Goal: Task Accomplishment & Management: Use online tool/utility

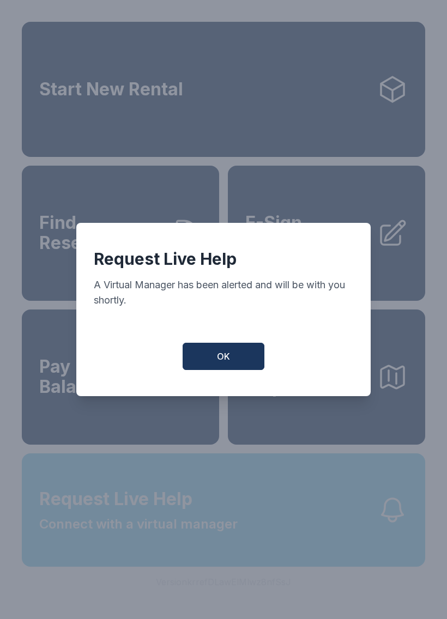
scroll to position [13, 0]
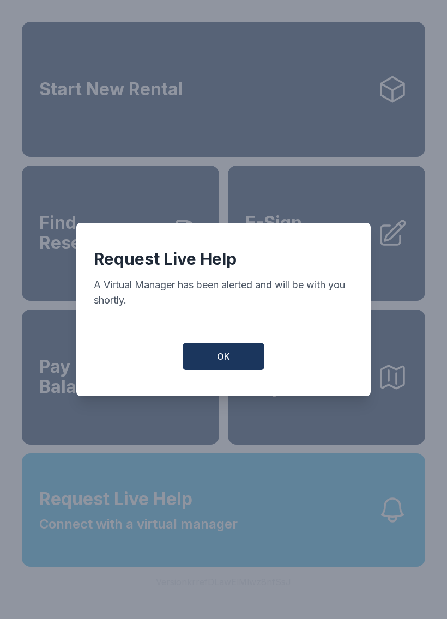
click at [223, 357] on span "OK" at bounding box center [223, 356] width 13 height 13
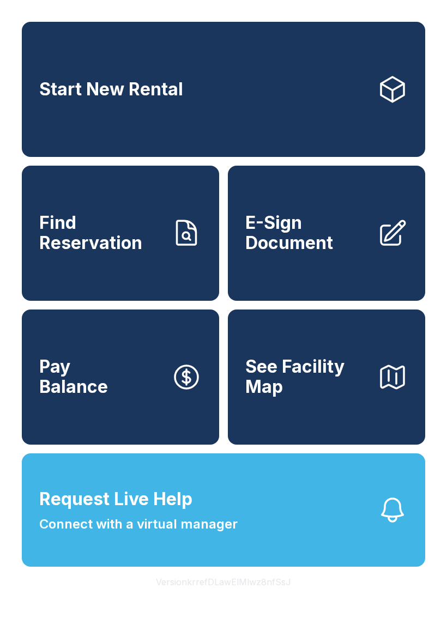
click at [141, 527] on span "Connect with a virtual manager" at bounding box center [138, 524] width 198 height 20
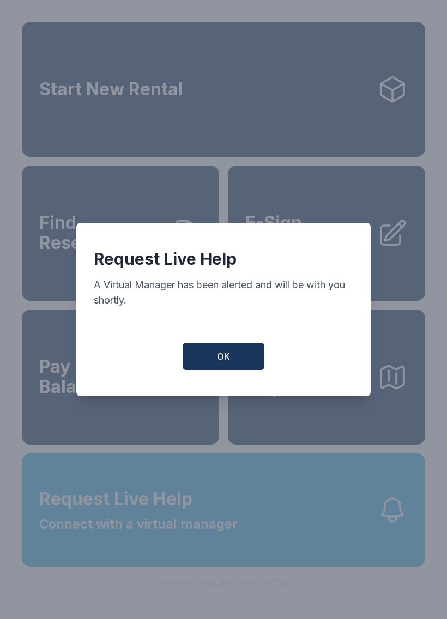
click at [222, 363] on span "OK" at bounding box center [223, 356] width 13 height 13
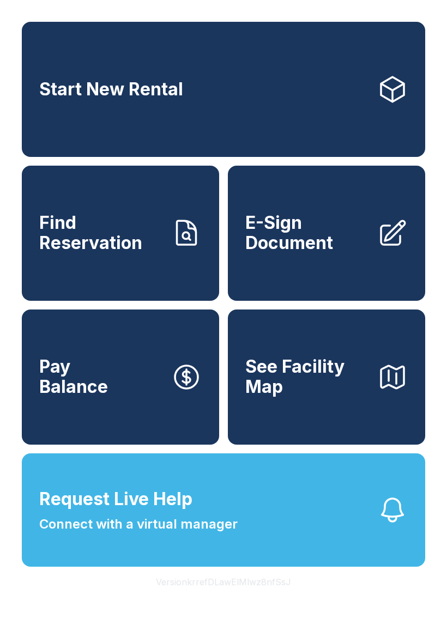
click at [158, 512] on span "Request Live Help" at bounding box center [115, 499] width 153 height 26
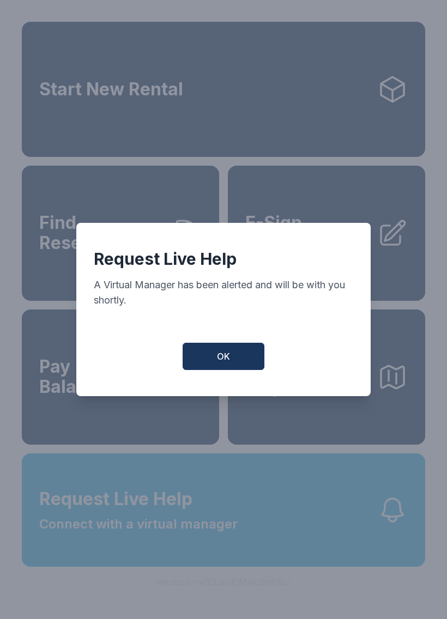
click at [236, 349] on button "OK" at bounding box center [224, 356] width 82 height 27
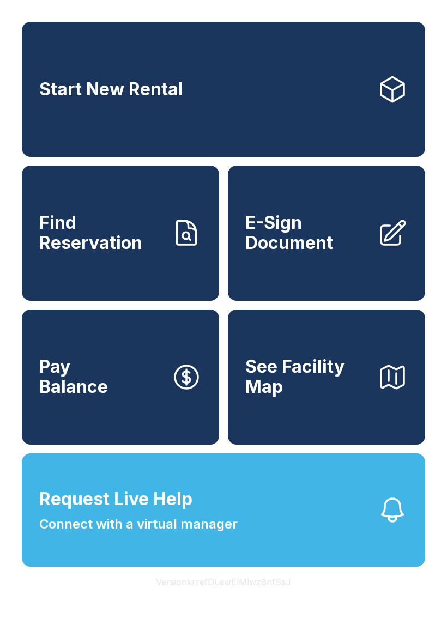
click at [230, 524] on span "Request Live Help Connect with a virtual manager" at bounding box center [138, 510] width 198 height 48
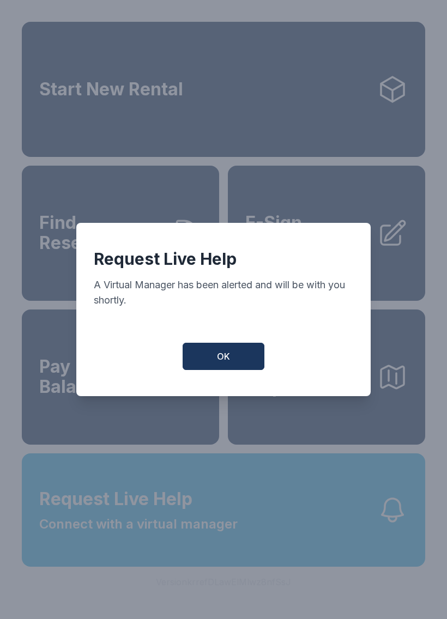
click at [231, 356] on button "OK" at bounding box center [224, 356] width 82 height 27
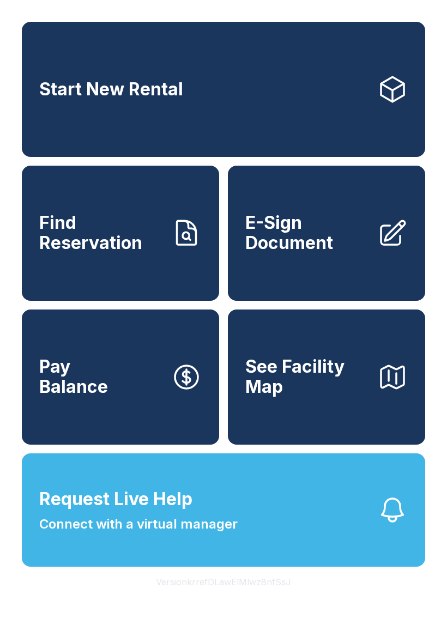
click at [117, 534] on span "Connect with a virtual manager" at bounding box center [138, 524] width 198 height 20
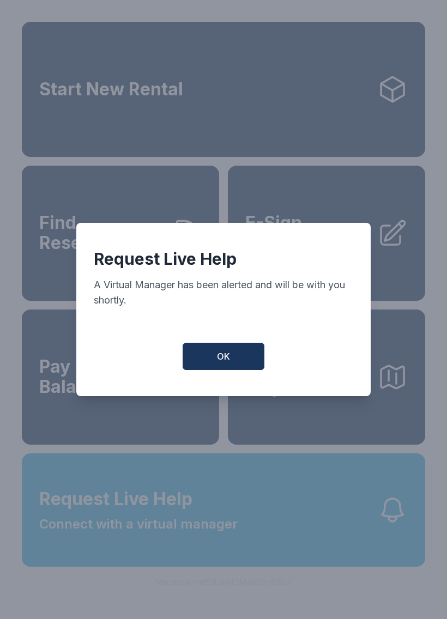
click at [209, 351] on button "OK" at bounding box center [224, 356] width 82 height 27
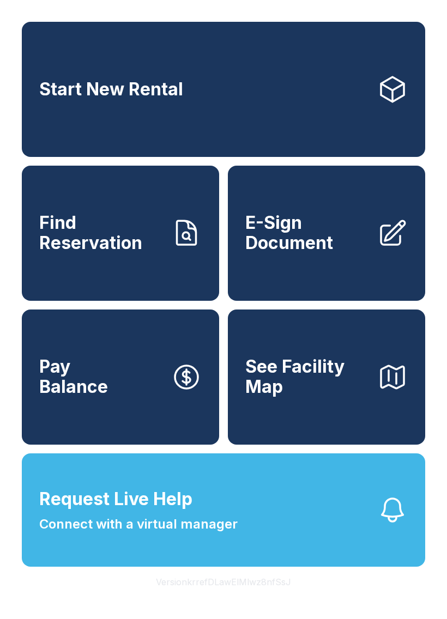
click at [369, 550] on button "Request Live Help Connect with a virtual manager" at bounding box center [223, 509] width 403 height 113
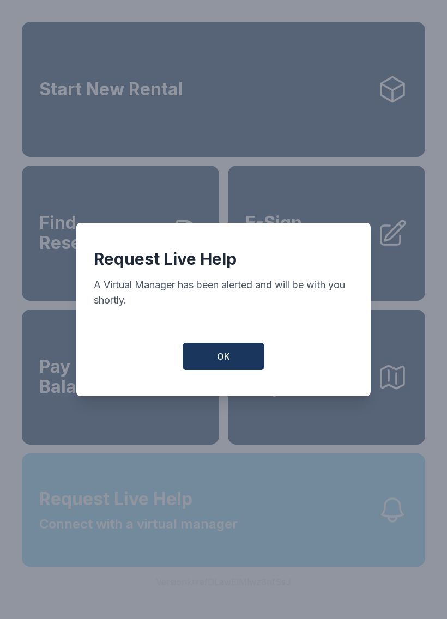
click at [368, 549] on div "Request Live Help A Virtual Manager has been alerted and will be with you short…" at bounding box center [223, 309] width 447 height 619
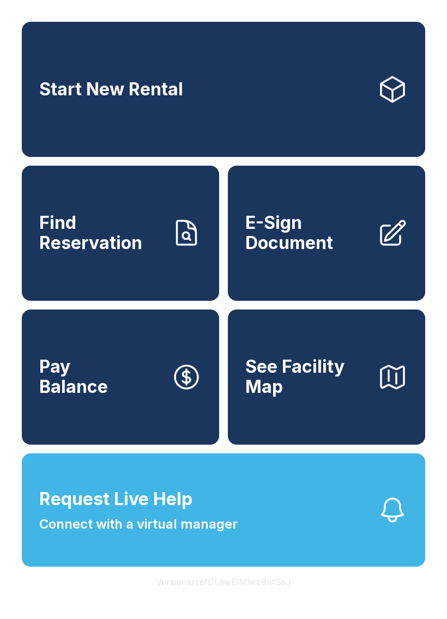
click at [378, 517] on icon "button" at bounding box center [392, 510] width 31 height 31
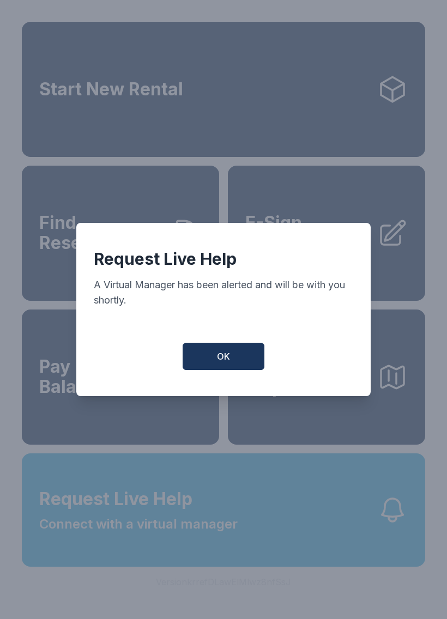
click at [378, 517] on div "Request Live Help A Virtual Manager has been alerted and will be with you short…" at bounding box center [223, 309] width 447 height 619
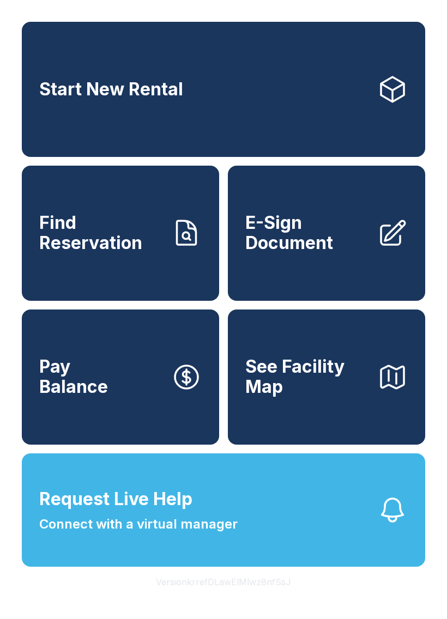
click at [329, 509] on button "Request Live Help Connect with a virtual manager" at bounding box center [223, 509] width 403 height 113
click at [267, 523] on div "Request Live Help A Virtual Manager has been alerted and will be with you short…" at bounding box center [223, 309] width 447 height 619
click at [214, 374] on button "Pay Balance" at bounding box center [120, 376] width 197 height 135
